Goal: Information Seeking & Learning: Check status

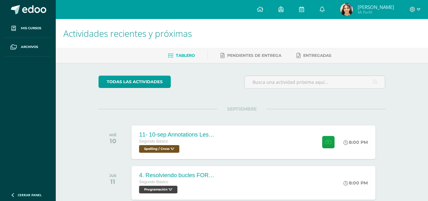
scroll to position [46, 0]
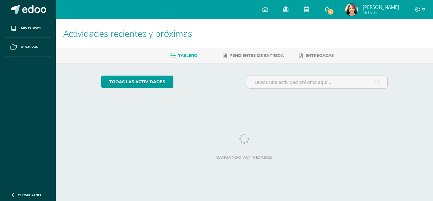
click at [337, 4] on link "1" at bounding box center [327, 9] width 20 height 19
click at [334, 11] on span "1" at bounding box center [330, 11] width 7 height 7
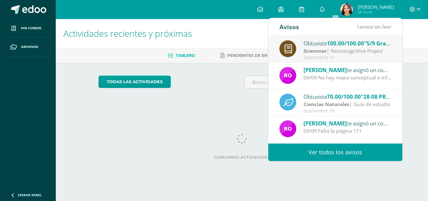
click at [342, 49] on div "Grammar | Neurocognitive Project" at bounding box center [348, 50] width 88 height 7
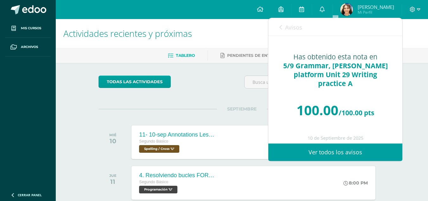
click at [285, 32] on link "Avisos" at bounding box center [291, 27] width 23 height 18
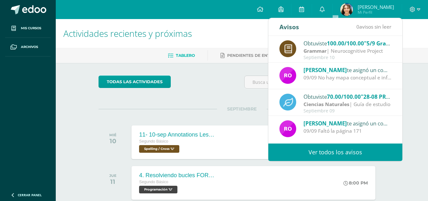
click at [208, 79] on div "todas las Actividades" at bounding box center [157, 84] width 122 height 18
